Goal: Book appointment/travel/reservation

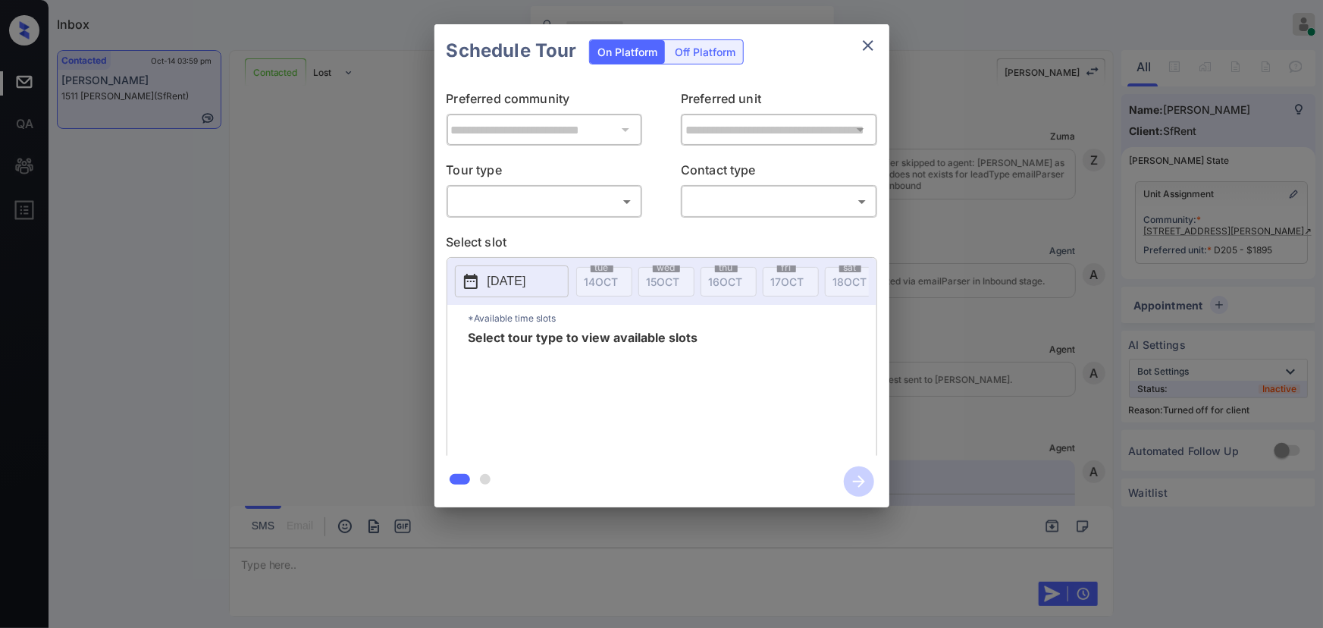
scroll to position [922, 0]
click at [865, 45] on icon "close" at bounding box center [868, 45] width 18 height 18
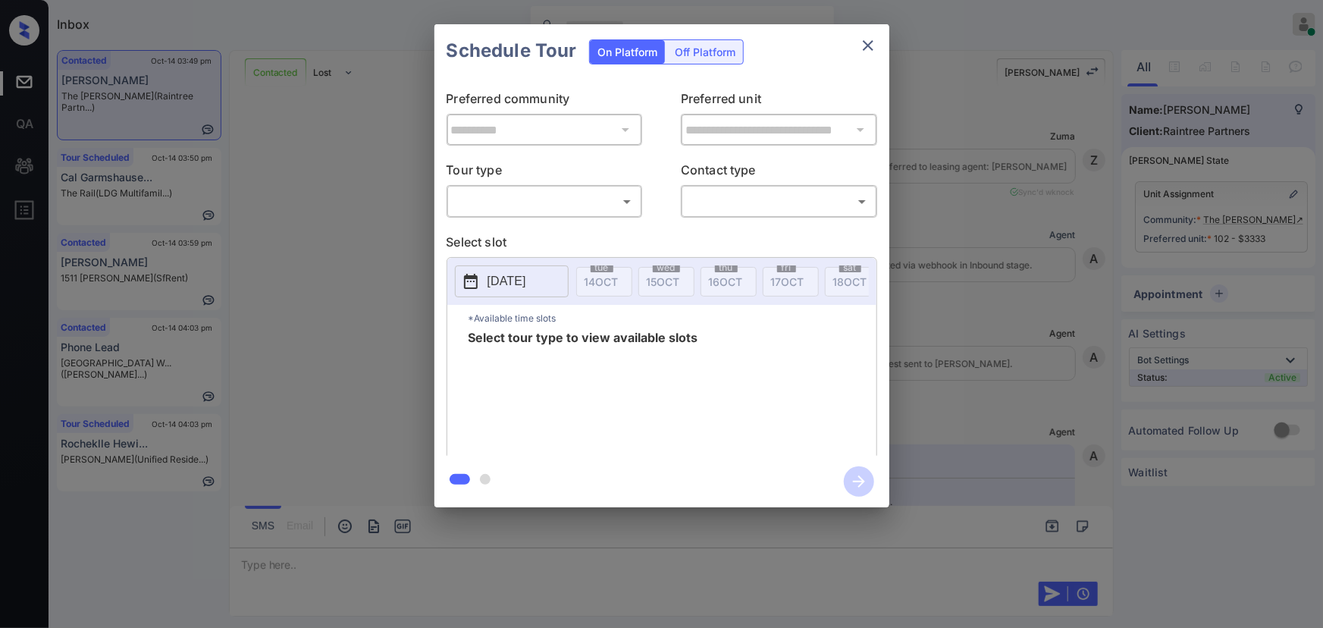
scroll to position [2736, 0]
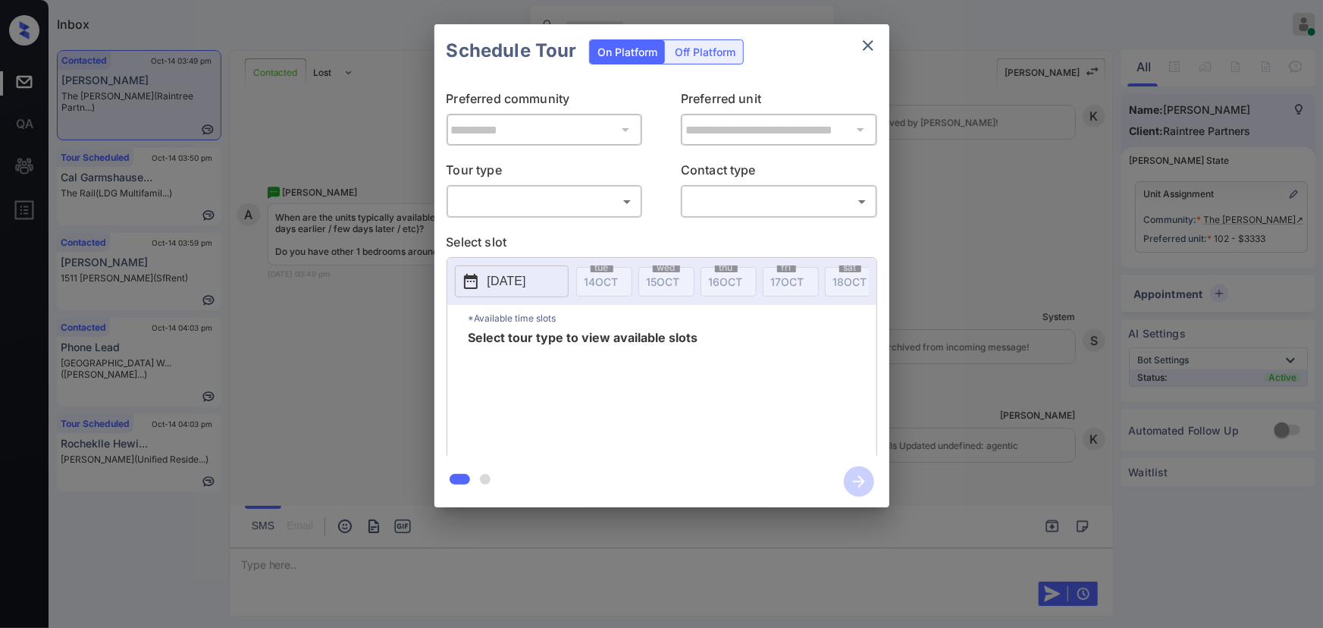
click at [569, 198] on body "Inbox Kenneth Umali Online Set yourself offline Set yourself on break Profile S…" at bounding box center [661, 314] width 1323 height 628
click at [525, 235] on li "In Person" at bounding box center [543, 234] width 187 height 27
type input "********"
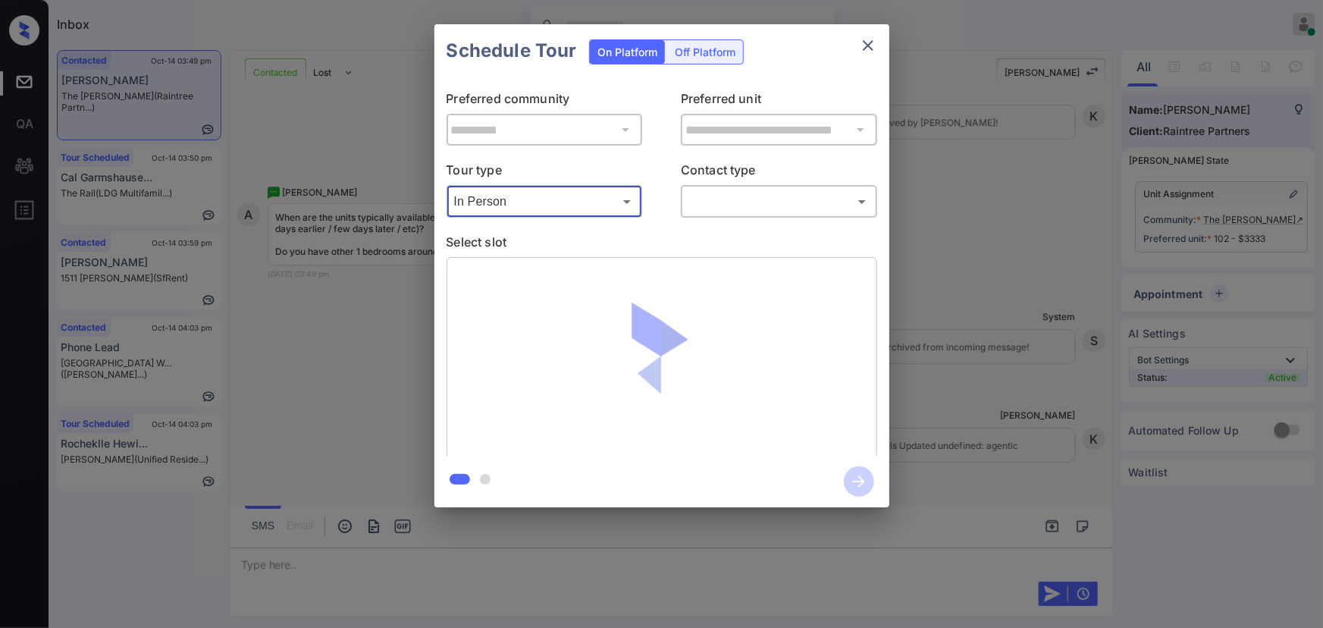
click at [805, 198] on body "Inbox Kenneth Umali Online Set yourself offline Set yourself on break Profile S…" at bounding box center [661, 314] width 1323 height 628
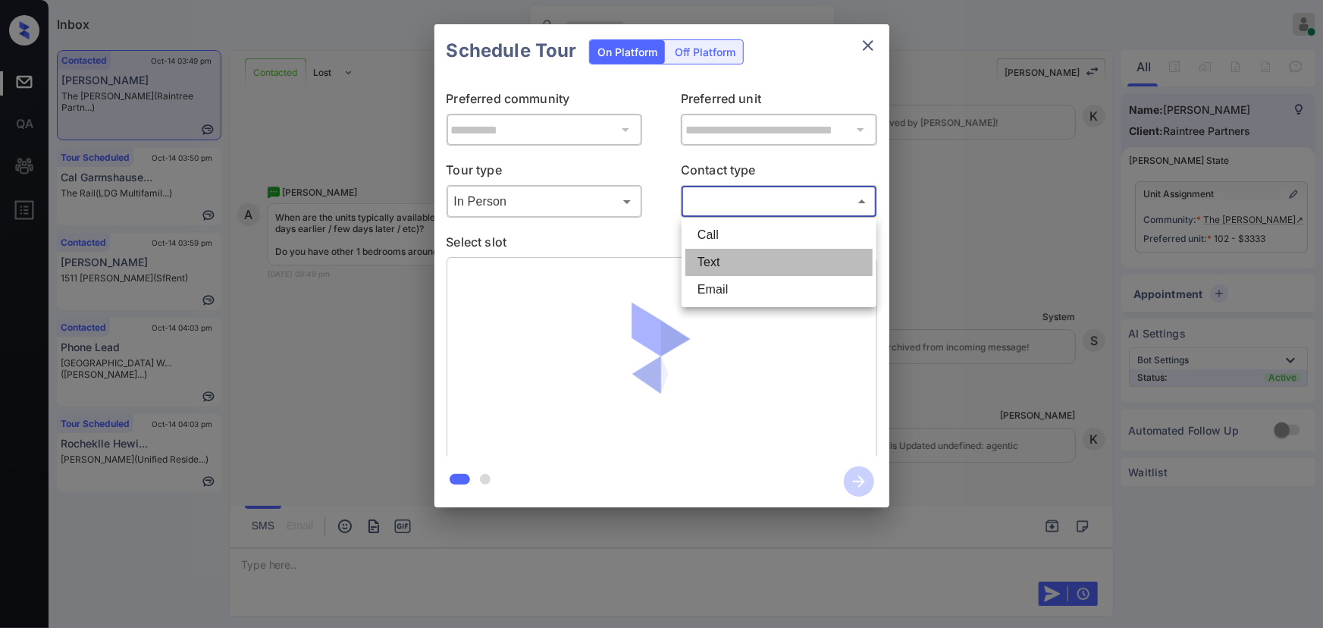
click at [718, 258] on li "Text" at bounding box center [778, 262] width 187 height 27
type input "****"
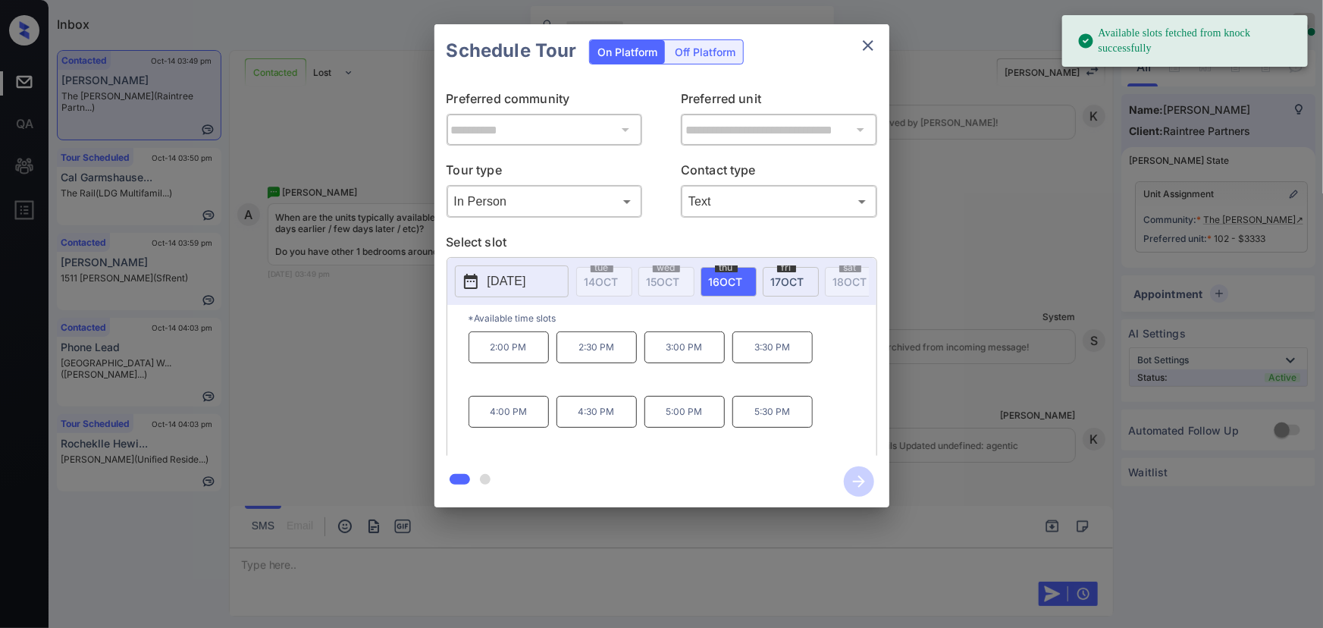
click at [735, 284] on span "16 OCT" at bounding box center [726, 281] width 34 height 13
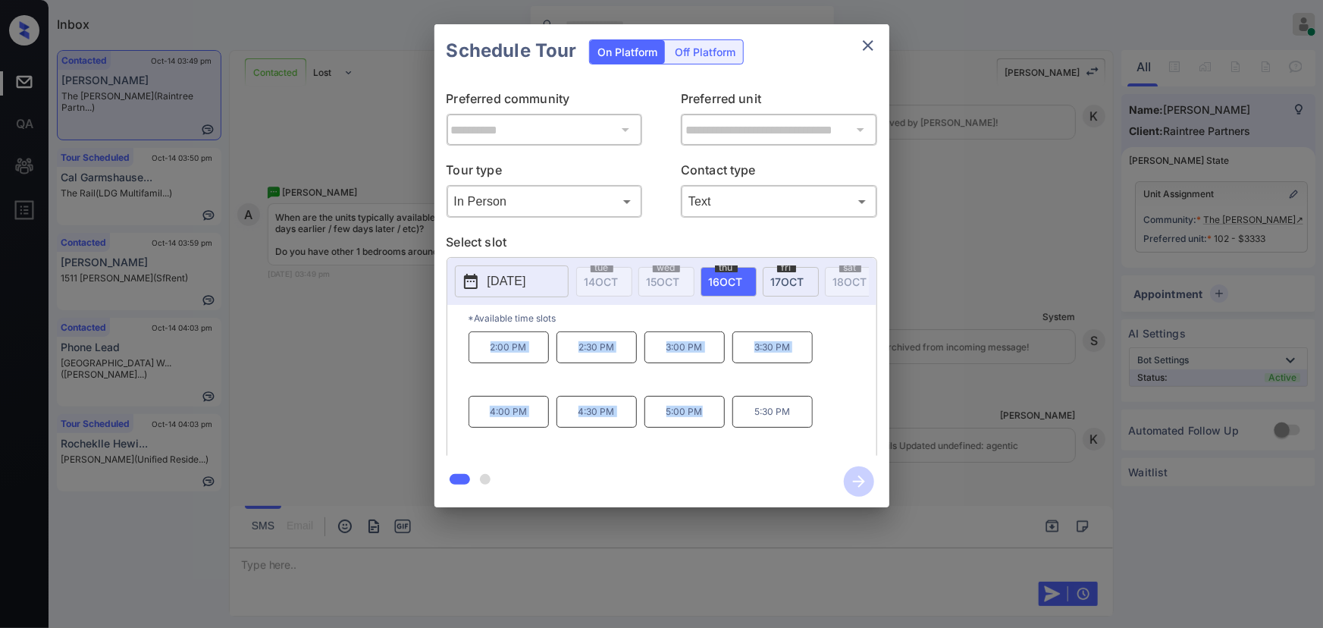
copy div "2:00 PM 2:30 PM 3:00 PM 3:30 PM 4:00 PM 4:30 PM 5:00 PM"
drag, startPoint x: 705, startPoint y: 420, endPoint x: 478, endPoint y: 359, distance: 235.6
click at [478, 359] on div "2:00 PM 2:30 PM 3:00 PM 3:30 PM 4:00 PM 4:30 PM 5:00 PM 5:30 PM" at bounding box center [672, 391] width 408 height 121
click at [337, 565] on div at bounding box center [661, 314] width 1323 height 628
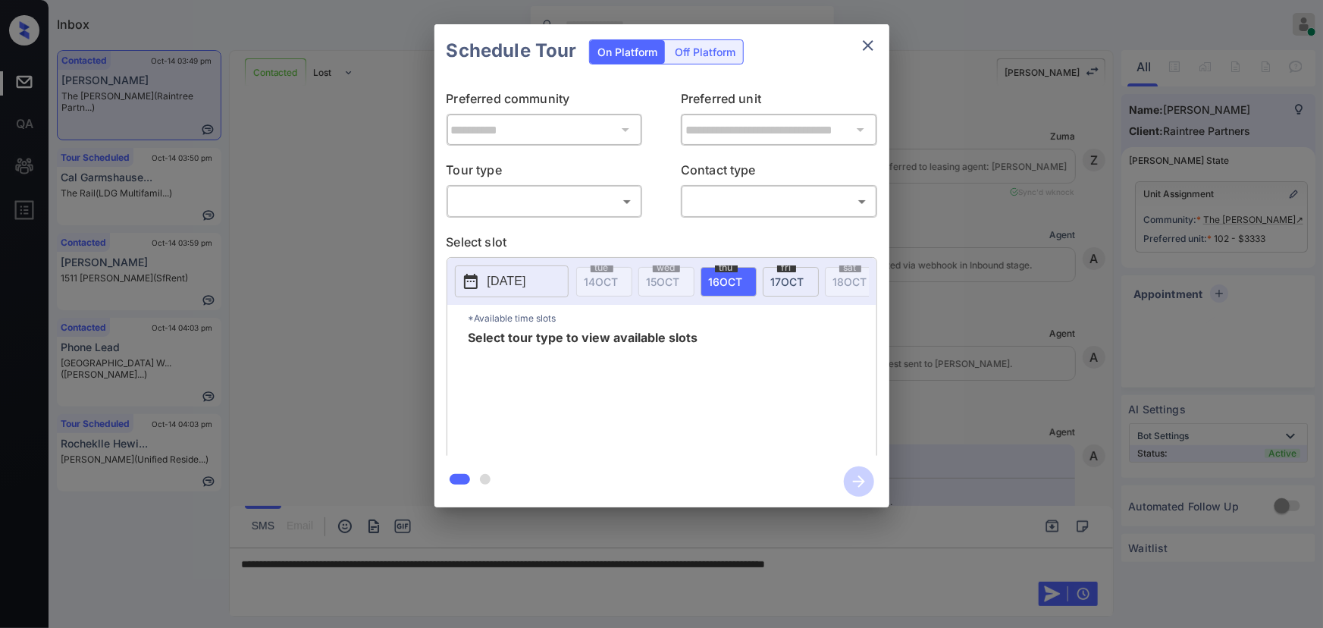
scroll to position [3884, 0]
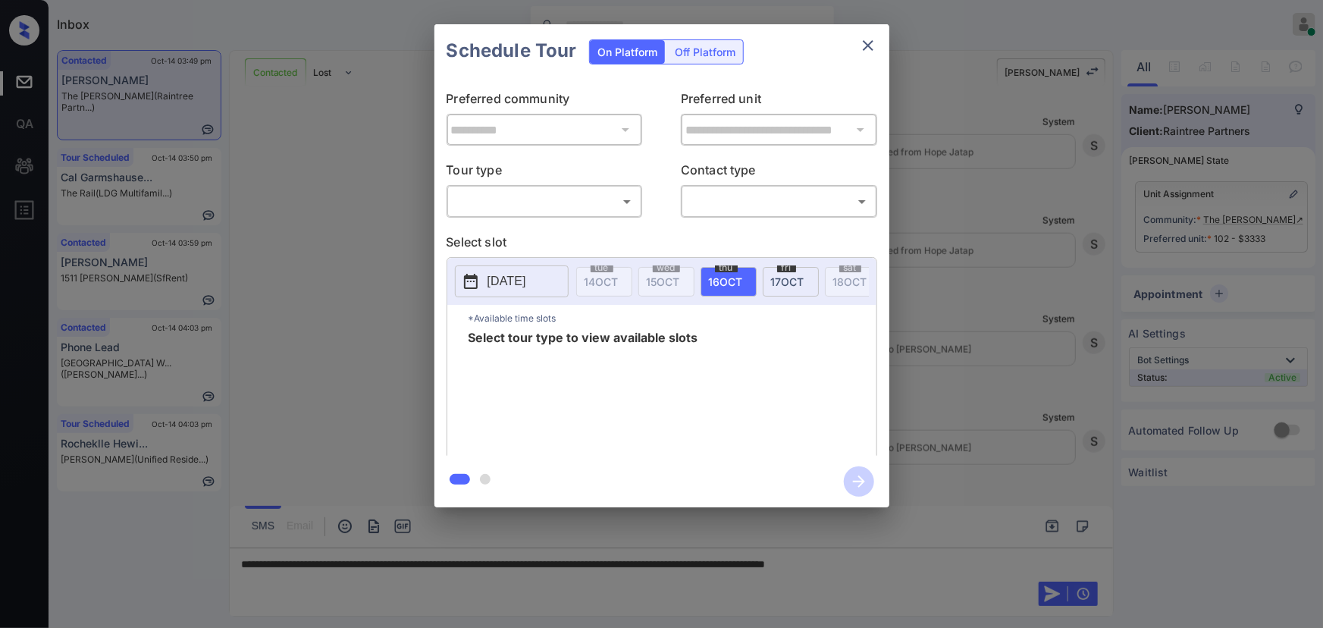
click at [625, 130] on div at bounding box center [625, 129] width 20 height 21
click at [876, 38] on icon "close" at bounding box center [868, 45] width 18 height 18
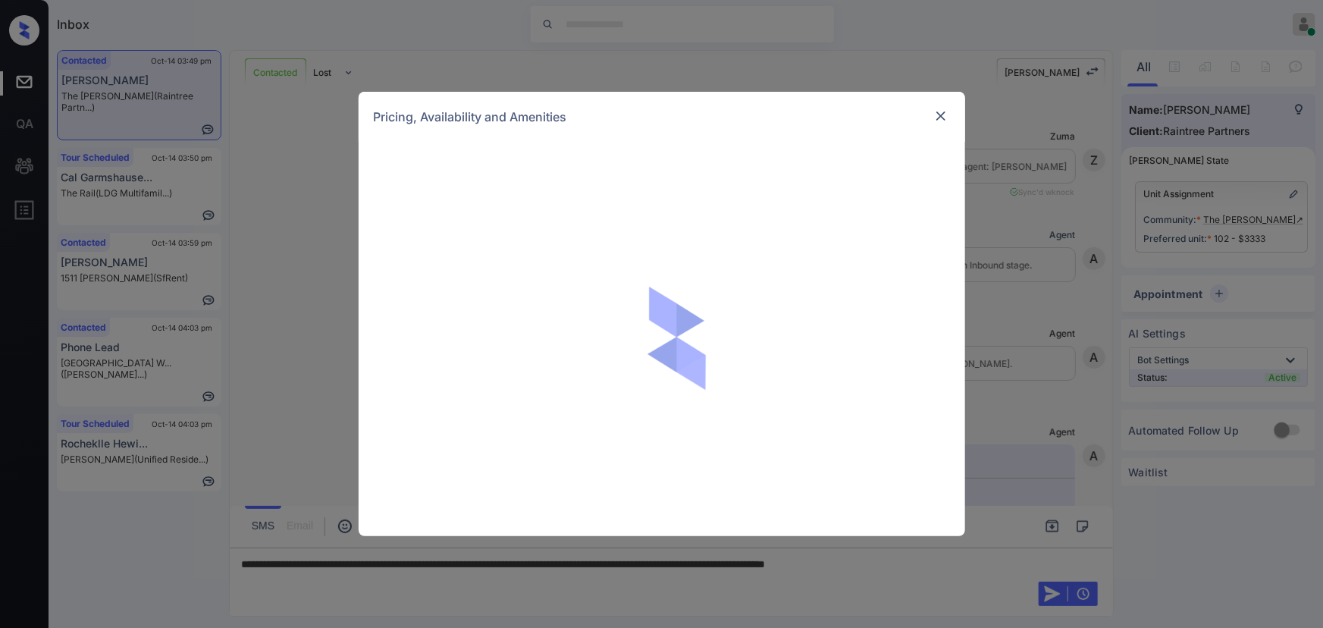
scroll to position [3884, 0]
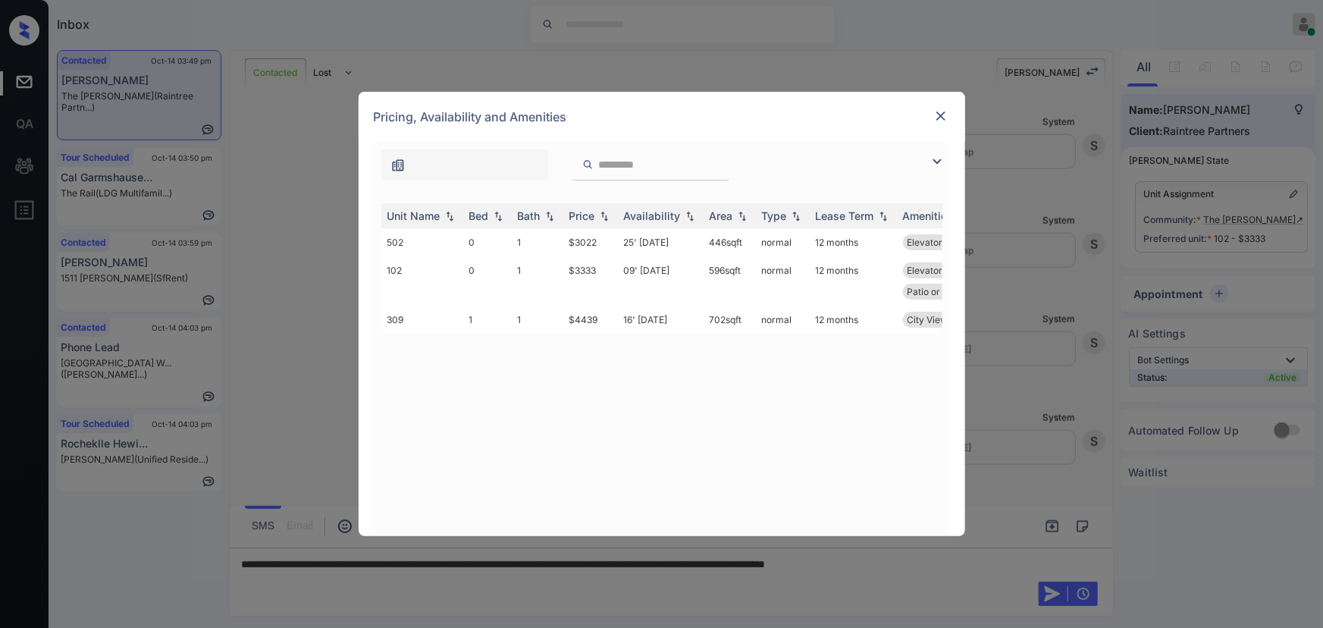
click at [939, 159] on img at bounding box center [937, 161] width 18 height 18
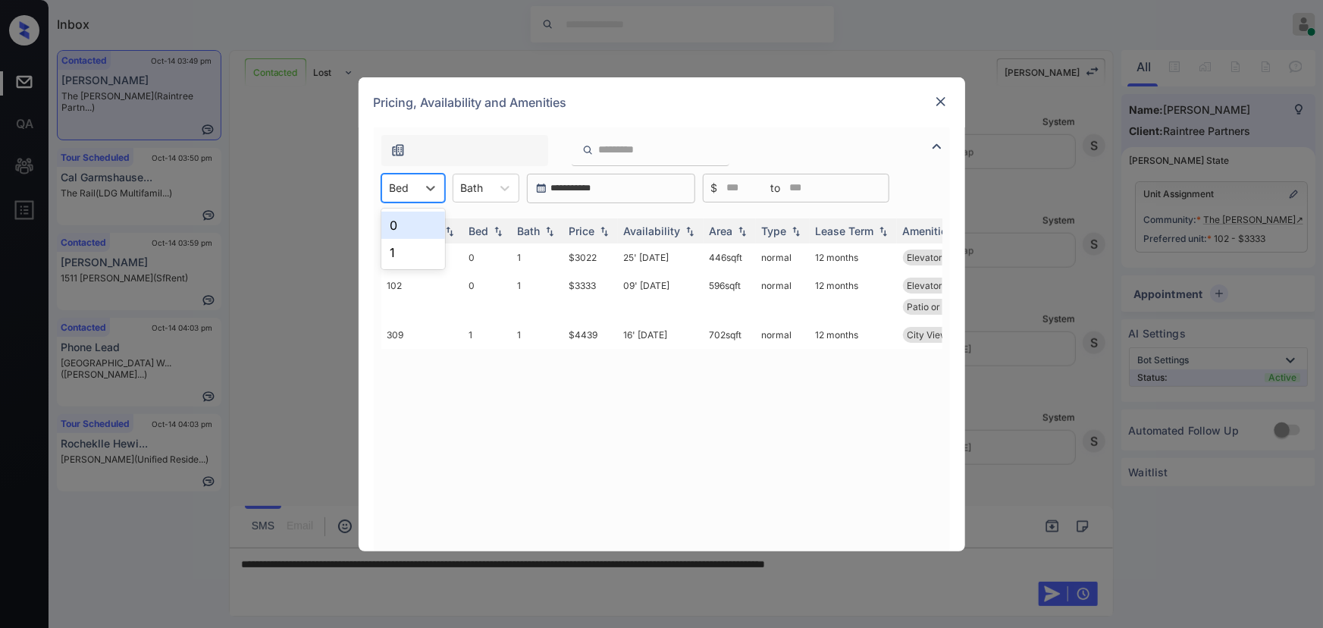
click at [410, 181] on div "Bed" at bounding box center [399, 188] width 35 height 22
click at [399, 246] on div "1" at bounding box center [413, 252] width 64 height 27
click at [493, 181] on div "Bath" at bounding box center [480, 188] width 38 height 22
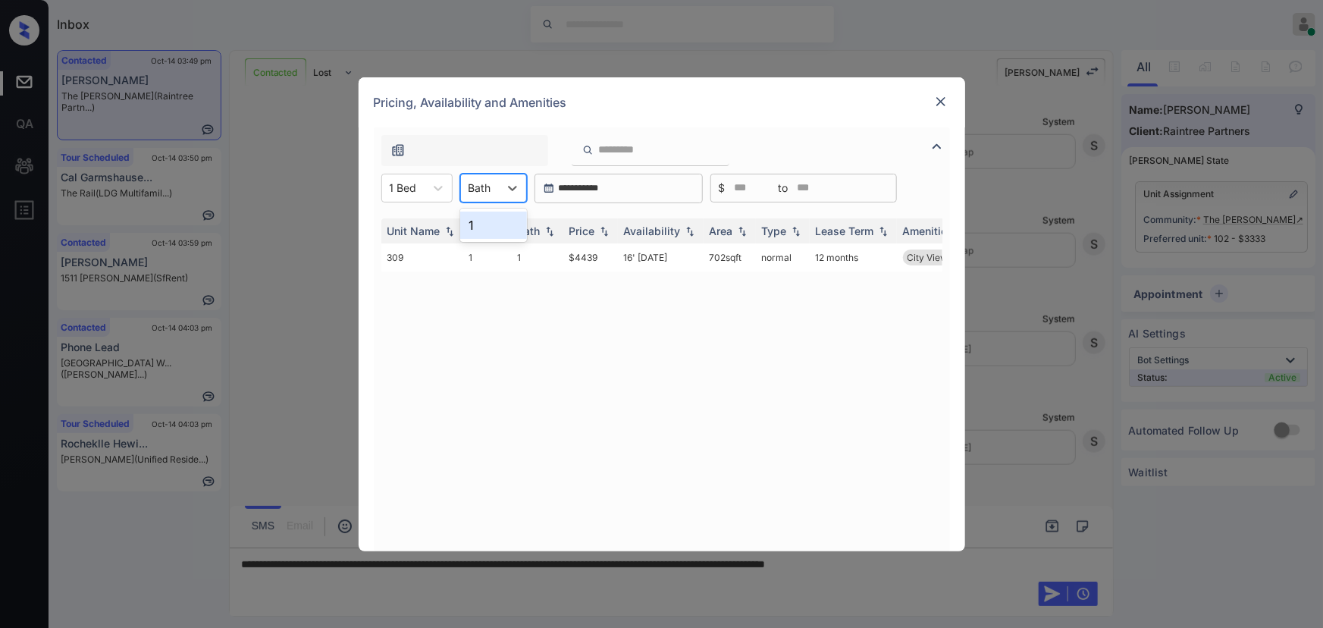
click at [485, 224] on div "1" at bounding box center [493, 224] width 67 height 27
click at [596, 227] on div "Price" at bounding box center [590, 230] width 42 height 13
click at [591, 233] on div "Price" at bounding box center [582, 230] width 26 height 13
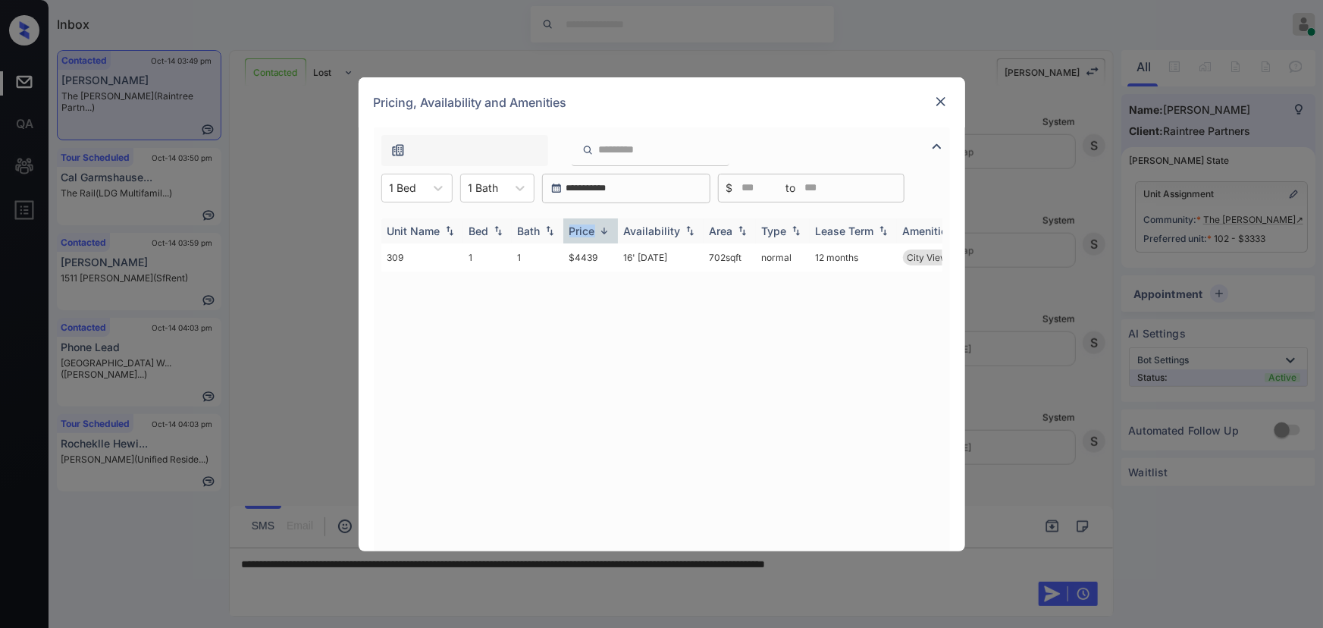
click at [591, 232] on div "Price" at bounding box center [582, 230] width 26 height 13
click at [603, 258] on td "$4439" at bounding box center [590, 257] width 55 height 28
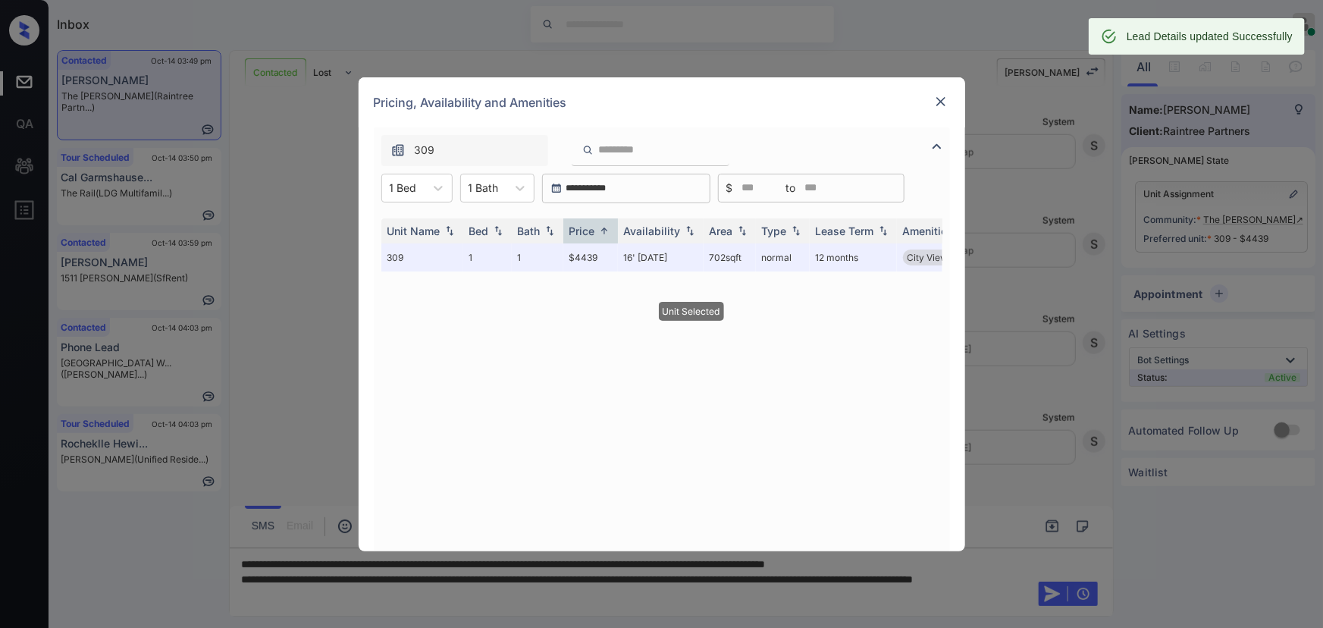
click at [940, 103] on img at bounding box center [940, 101] width 15 height 15
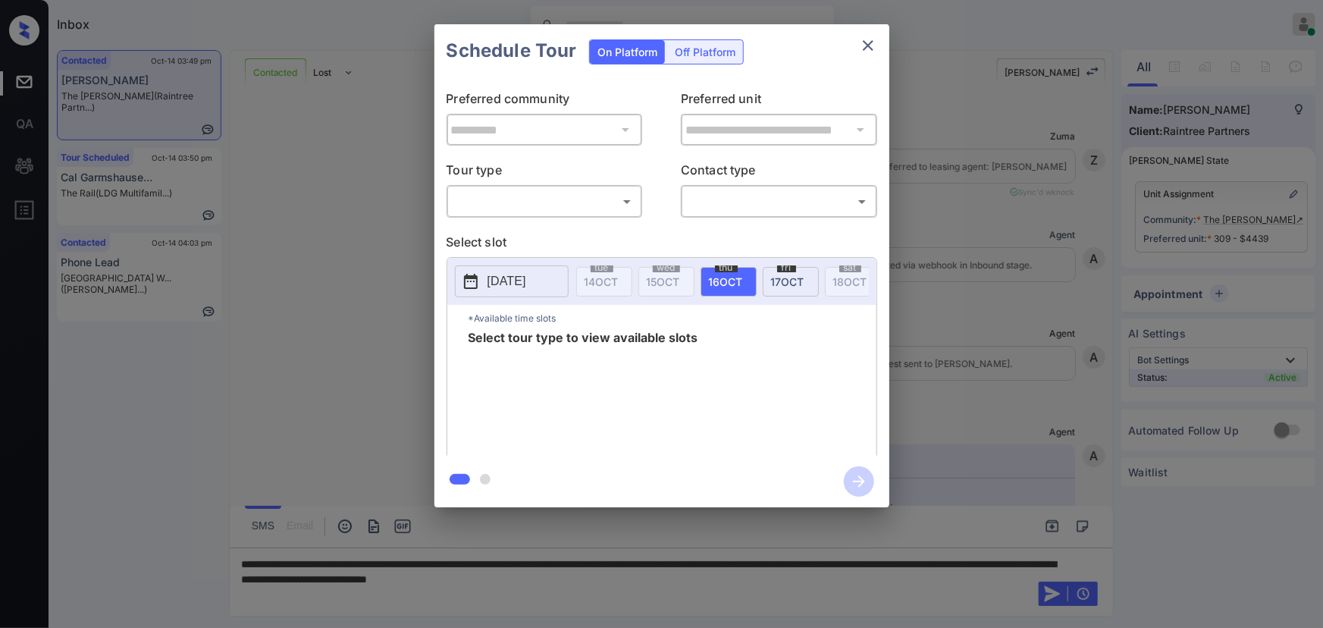
scroll to position [2552, 0]
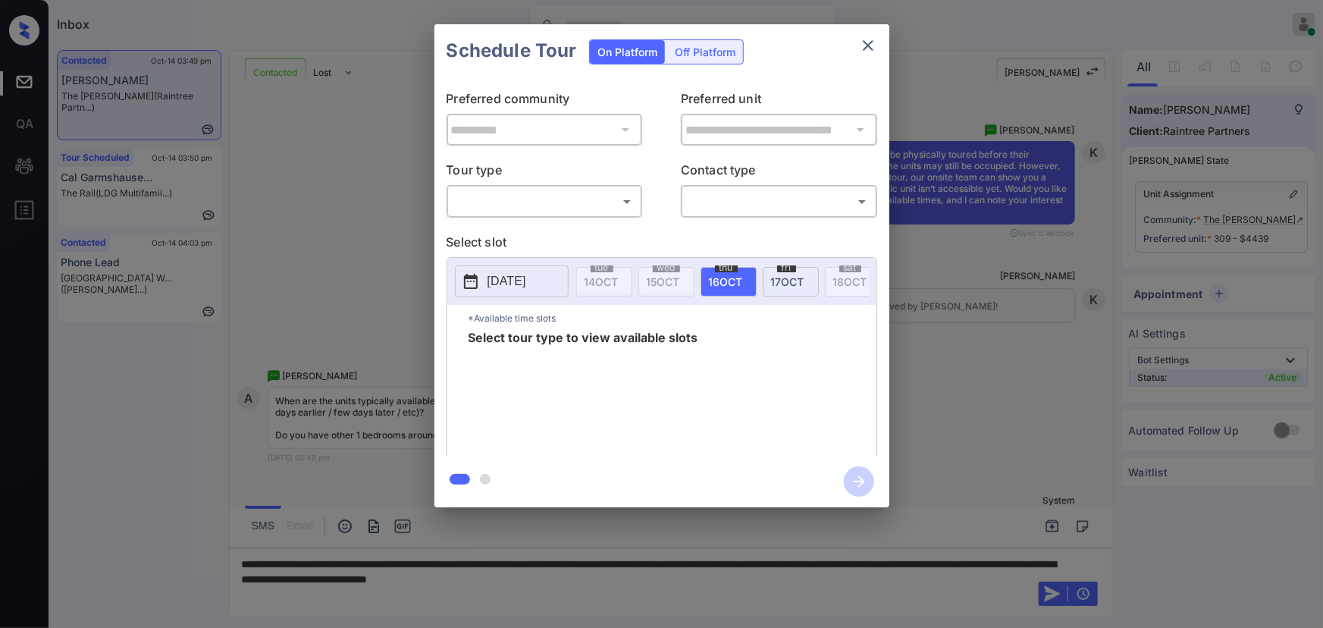
click at [525, 222] on div "**********" at bounding box center [661, 266] width 455 height 378
click at [527, 208] on body "Inbox [PERSON_NAME] Online Set yourself offline Set yourself on break Profile S…" at bounding box center [661, 314] width 1323 height 628
drag, startPoint x: 523, startPoint y: 235, endPoint x: 567, endPoint y: 230, distance: 44.2
click at [525, 235] on li "In Person" at bounding box center [543, 234] width 187 height 27
type input "********"
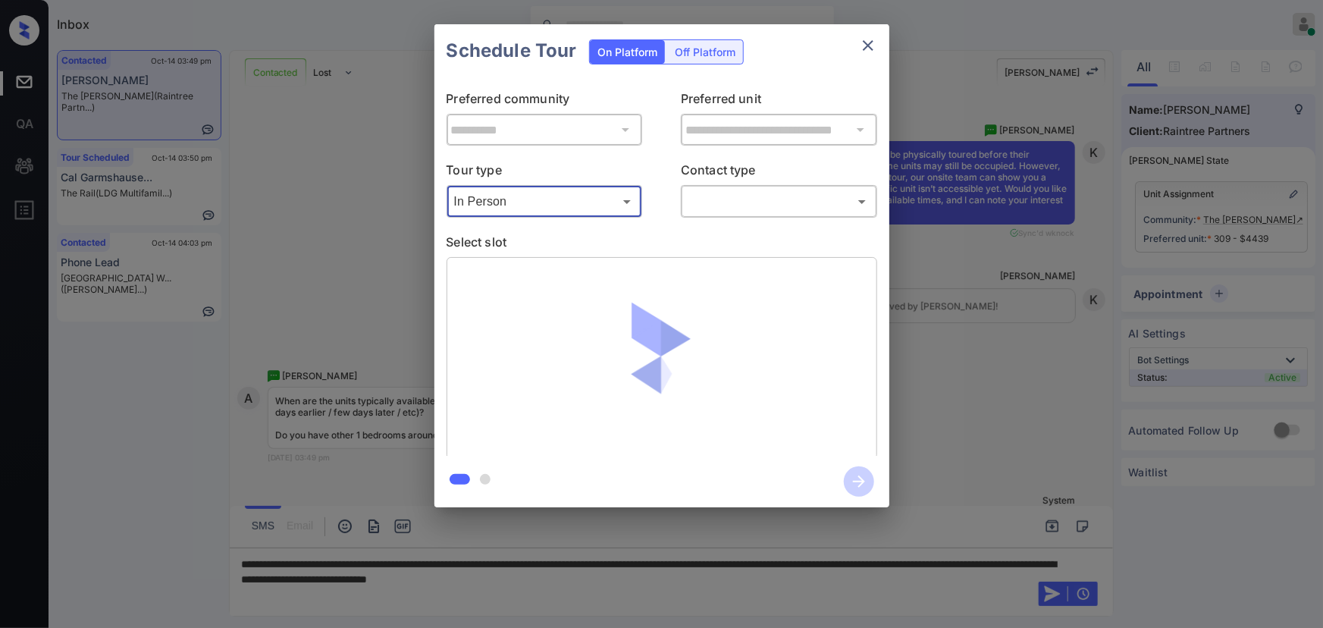
click at [736, 199] on body "Inbox [PERSON_NAME] Online Set yourself offline Set yourself on break Profile S…" at bounding box center [661, 314] width 1323 height 628
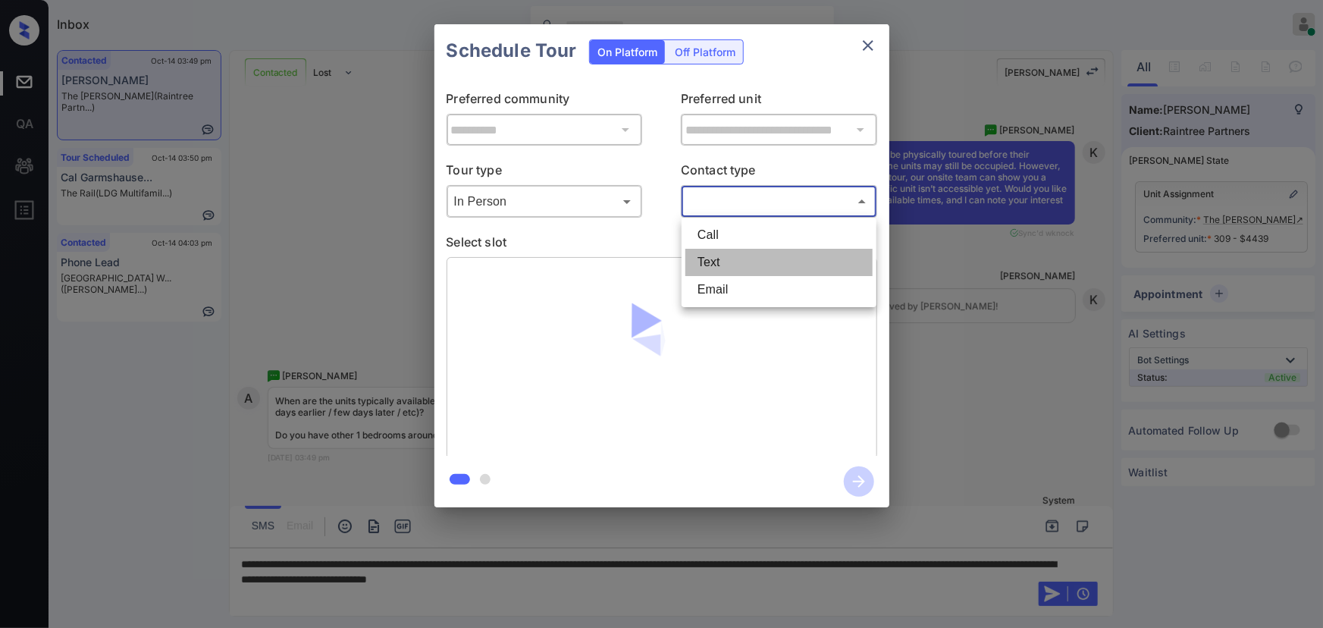
click at [719, 258] on li "Text" at bounding box center [778, 262] width 187 height 27
type input "****"
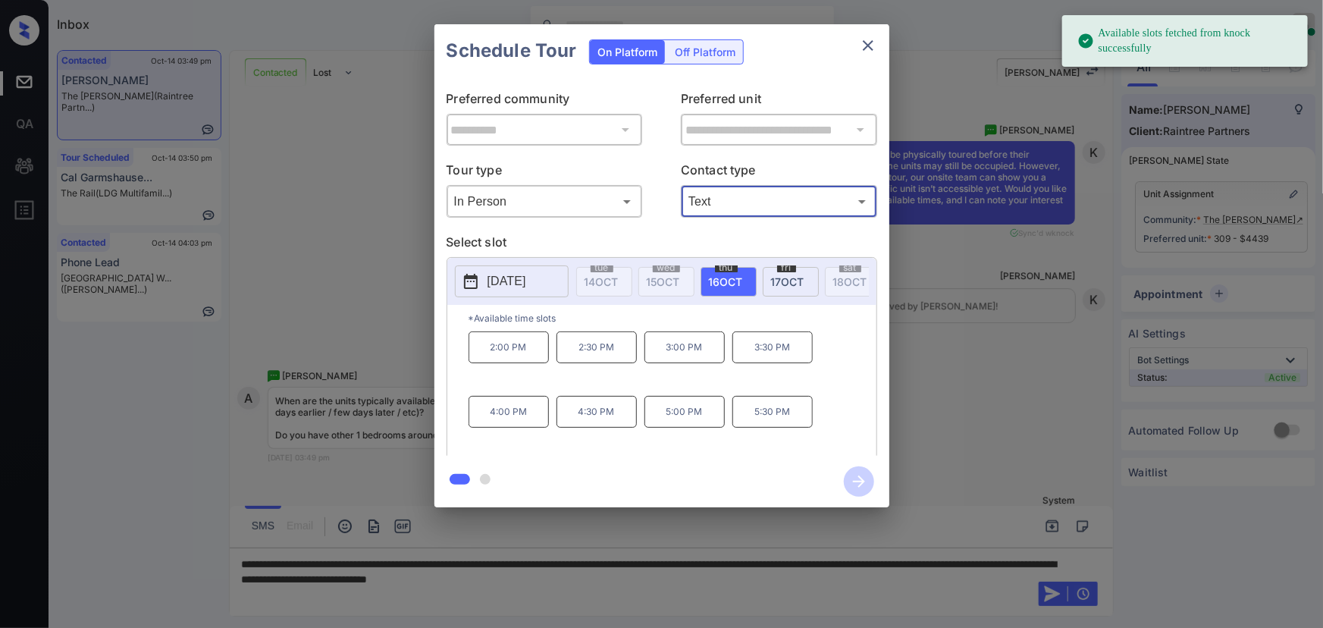
click at [521, 282] on p "[DATE]" at bounding box center [506, 281] width 39 height 18
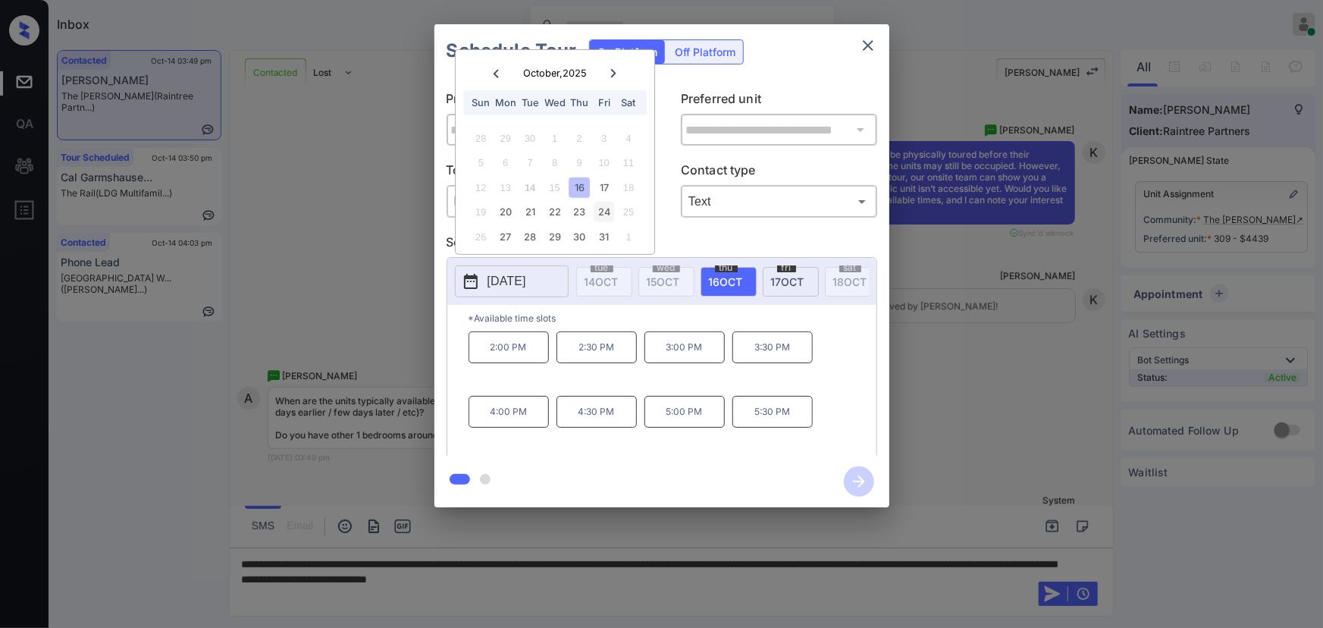
click at [603, 208] on div "24" at bounding box center [604, 212] width 20 height 20
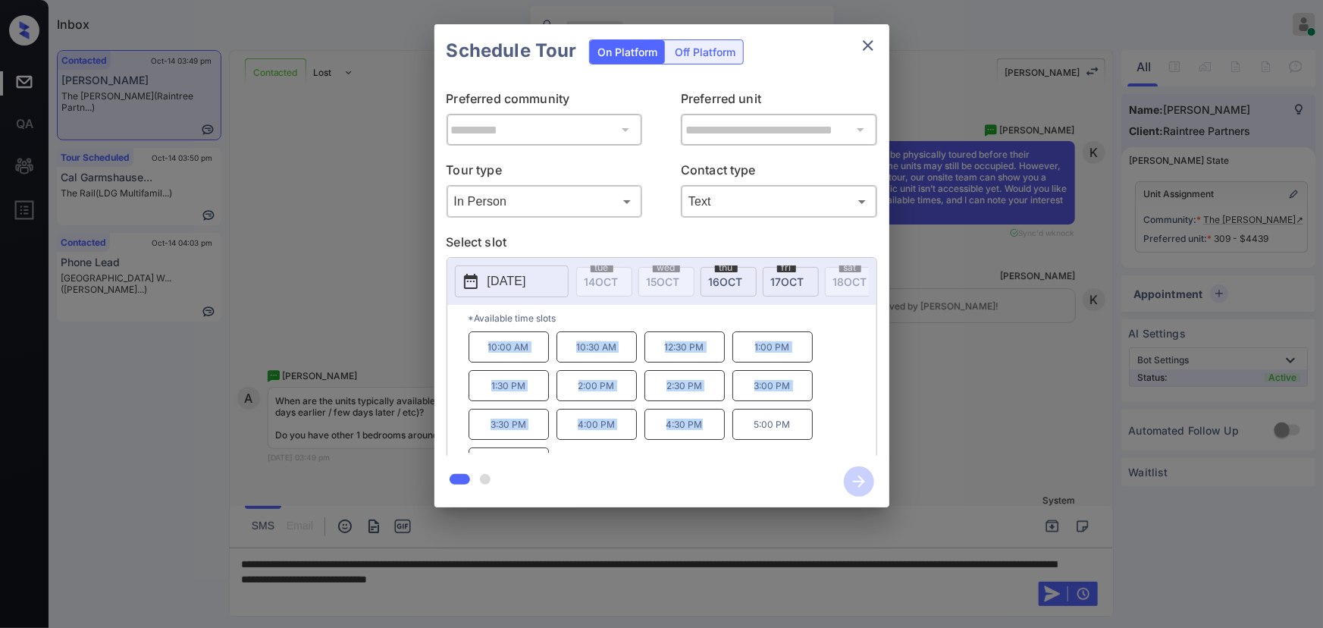
drag, startPoint x: 705, startPoint y: 437, endPoint x: 484, endPoint y: 354, distance: 236.5
click at [484, 354] on div "10:00 AM 10:30 AM 12:30 PM 1:00 PM 1:30 PM 2:00 PM 2:30 PM 3:00 PM 3:30 PM 4:00…" at bounding box center [672, 391] width 408 height 121
drag, startPoint x: 725, startPoint y: 431, endPoint x: 748, endPoint y: 431, distance: 22.7
click at [727, 431] on div "10:00 AM 10:30 AM 12:30 PM 1:00 PM 1:30 PM 2:00 PM 2:30 PM 3:00 PM 3:30 PM 4:00…" at bounding box center [672, 391] width 408 height 121
click at [802, 430] on p "5:00 PM" at bounding box center [772, 424] width 80 height 31
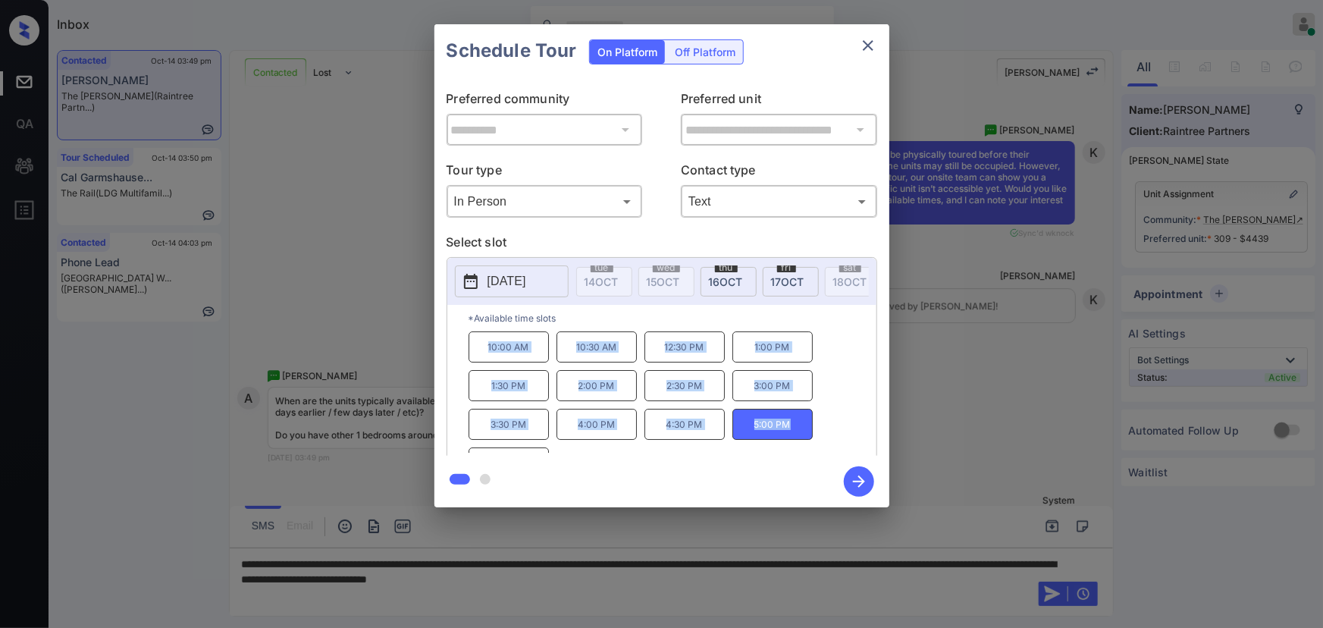
copy div "10:00 AM 10:30 AM 12:30 PM 1:00 PM 1:30 PM 2:00 PM 2:30 PM 3:00 PM 3:30 PM 4:00…"
drag, startPoint x: 716, startPoint y: 421, endPoint x: 482, endPoint y: 354, distance: 243.0
click at [480, 352] on div "10:00 AM 10:30 AM 12:30 PM 1:00 PM 1:30 PM 2:00 PM 2:30 PM 3:00 PM 3:30 PM 4:00…" at bounding box center [672, 391] width 408 height 121
click at [731, 578] on div at bounding box center [661, 314] width 1323 height 628
